Goal: Use online tool/utility: Utilize a website feature to perform a specific function

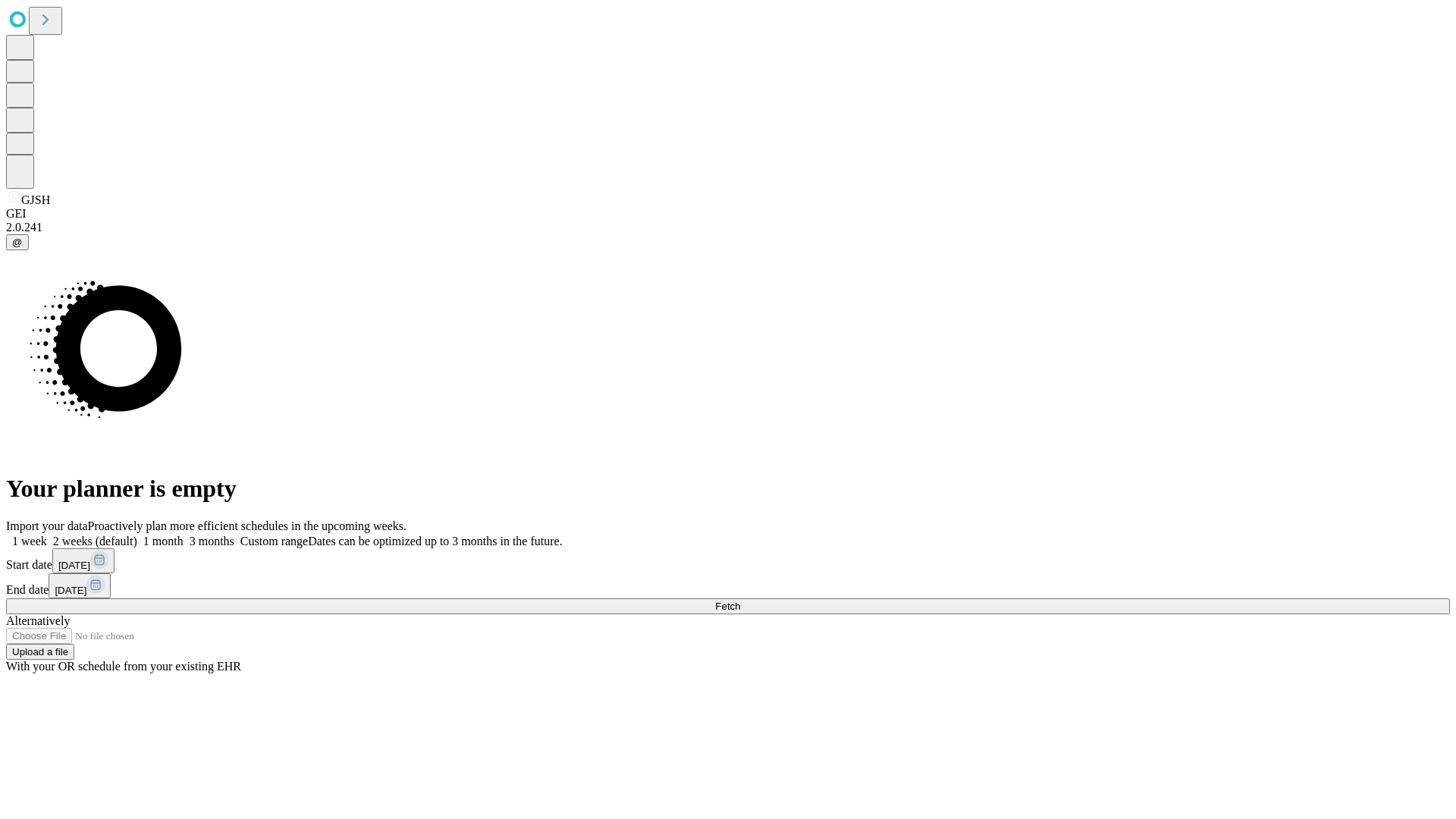
click at [740, 601] on span "Fetch" at bounding box center [727, 607] width 25 height 11
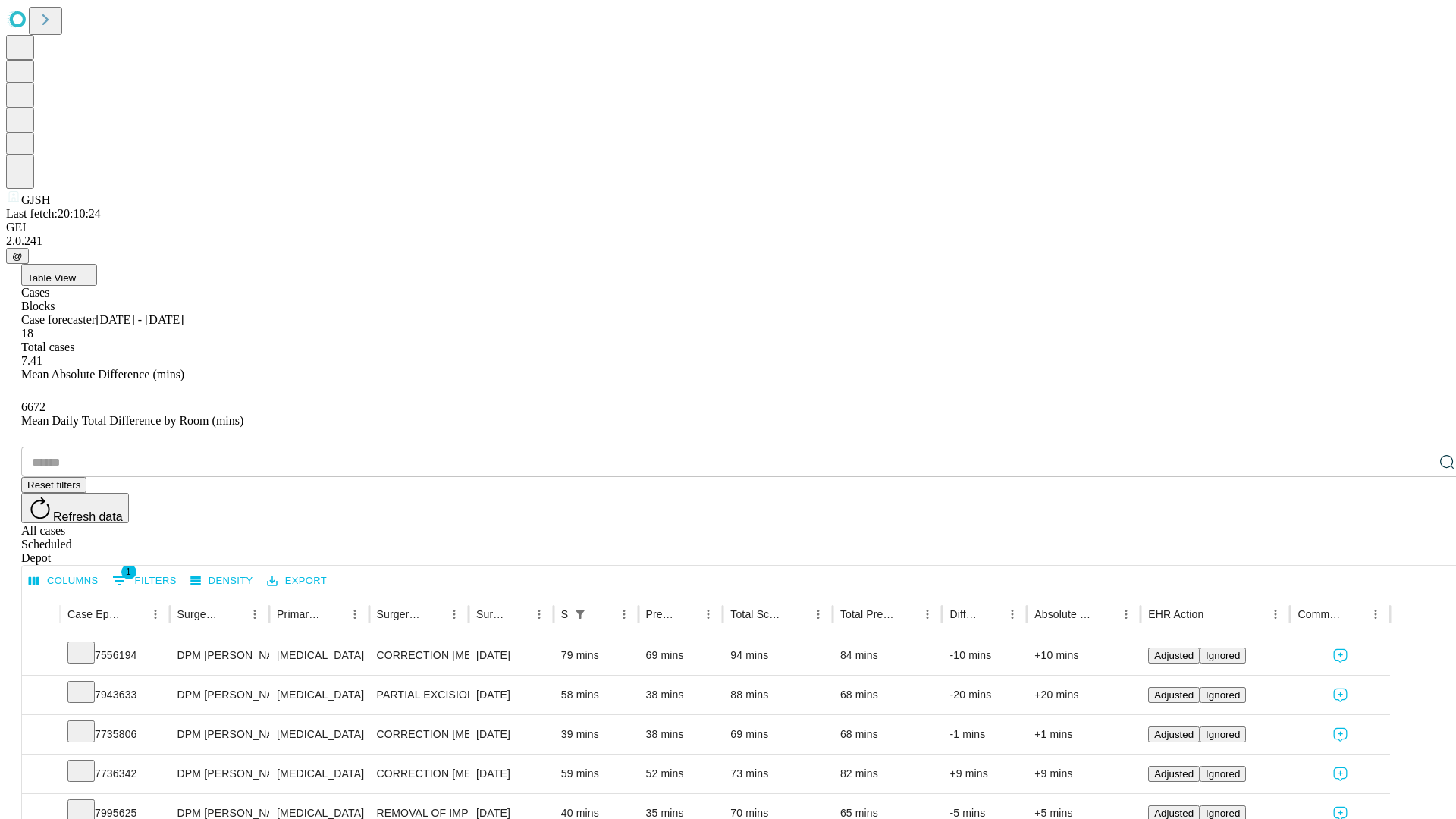
click at [75, 273] on span "Table View" at bounding box center [51, 278] width 48 height 11
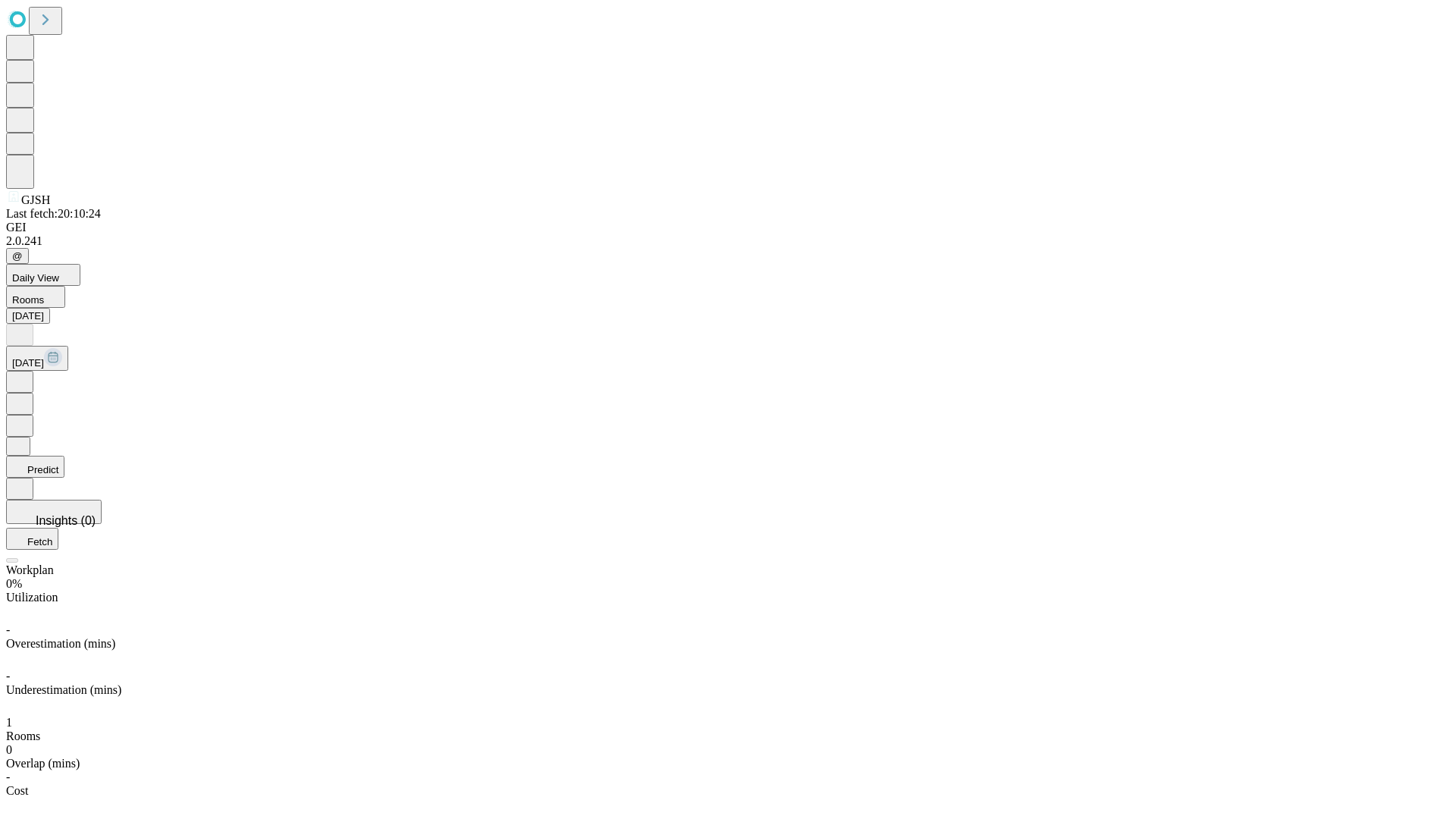
click at [64, 456] on button "Predict" at bounding box center [35, 466] width 58 height 22
